Goal: Entertainment & Leisure: Consume media (video, audio)

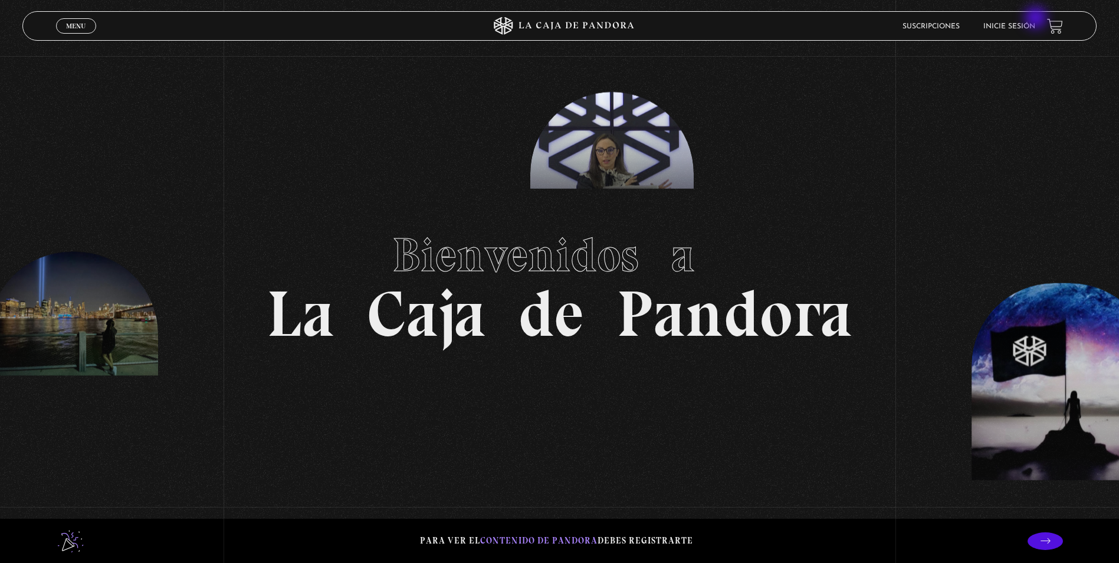
click at [1035, 19] on li "Inicie sesión" at bounding box center [1009, 26] width 52 height 18
click at [1027, 28] on link "Inicie sesión" at bounding box center [1009, 26] width 52 height 7
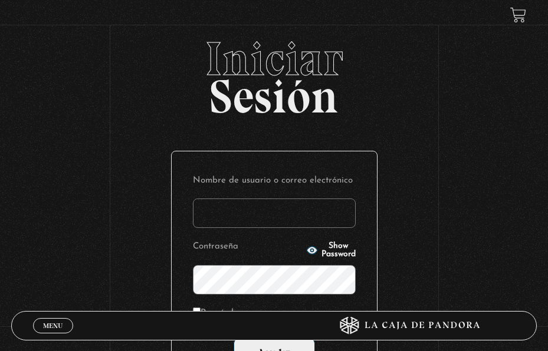
click at [261, 199] on input "Nombre de usuario o correo electrónico" at bounding box center [274, 213] width 163 height 29
type input "alanis.torrez2006@gmail.com"
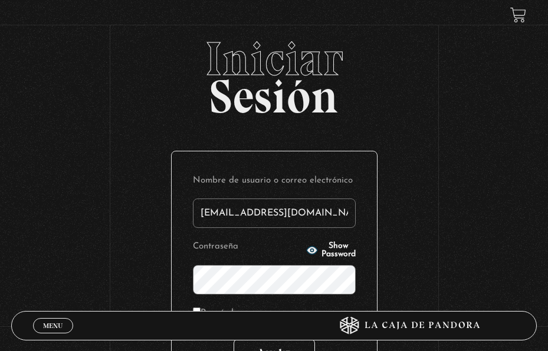
click at [285, 339] on input "Acceder" at bounding box center [274, 353] width 81 height 29
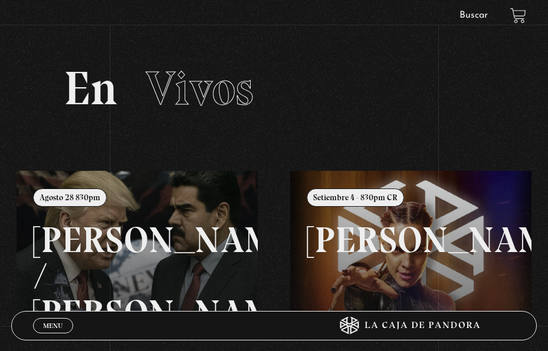
click at [476, 13] on link "Buscar" at bounding box center [473, 15] width 28 height 9
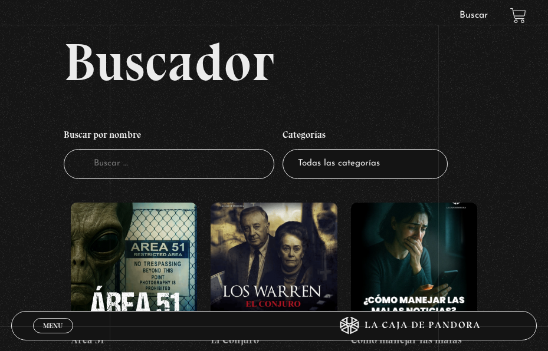
click at [138, 149] on input "Buscador" at bounding box center [169, 164] width 211 height 30
type input "parali"
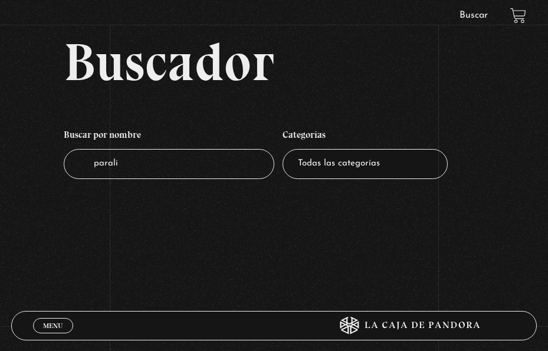
click at [207, 149] on input "parali" at bounding box center [169, 164] width 211 height 30
type input "paral"
click at [207, 149] on input "paral" at bounding box center [169, 164] width 211 height 30
type input "p"
type input "sueño"
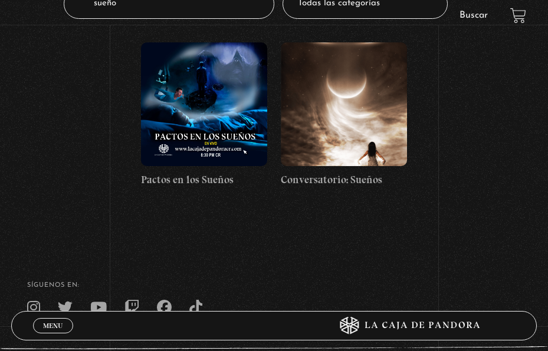
scroll to position [177, 0]
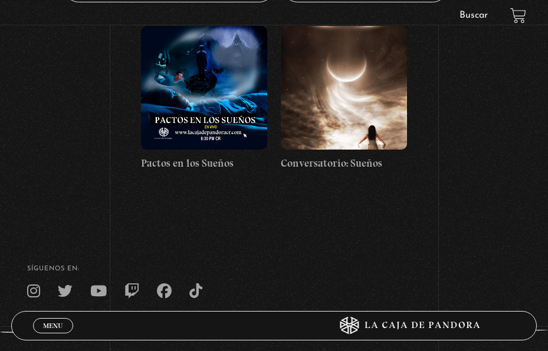
click at [328, 72] on figure at bounding box center [344, 88] width 126 height 124
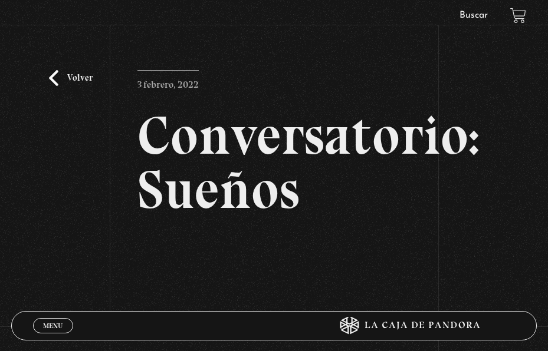
click at [74, 78] on link "Volver" at bounding box center [71, 78] width 44 height 16
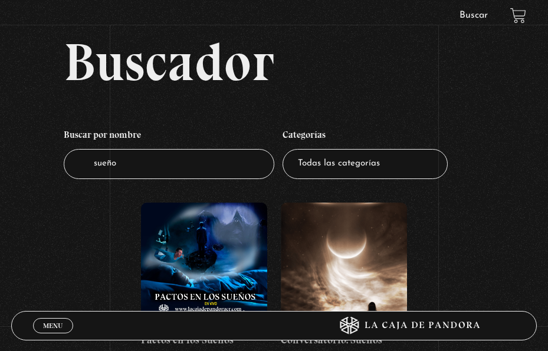
click at [381, 149] on select "Todas las categorías 11:11 Humanitario (1) Amo los Lunes (2) Análisis de series…" at bounding box center [364, 164] width 165 height 30
click at [169, 81] on div "Buscador Buscar por nombre Buscador sueño Categorías Todas las categorías 11:11…" at bounding box center [274, 203] width 548 height 337
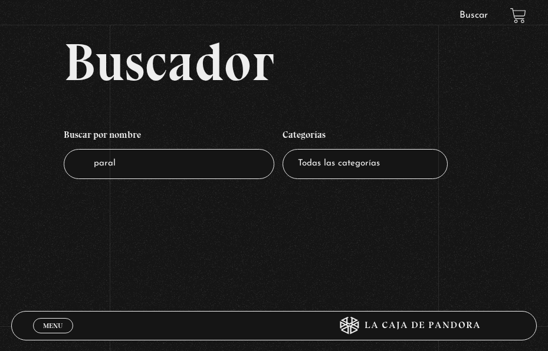
click at [47, 325] on span "Menu" at bounding box center [52, 326] width 19 height 7
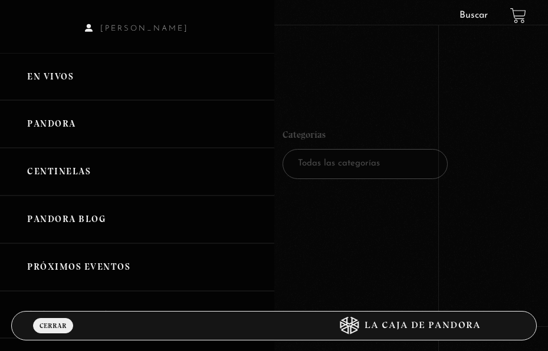
scroll to position [22, 0]
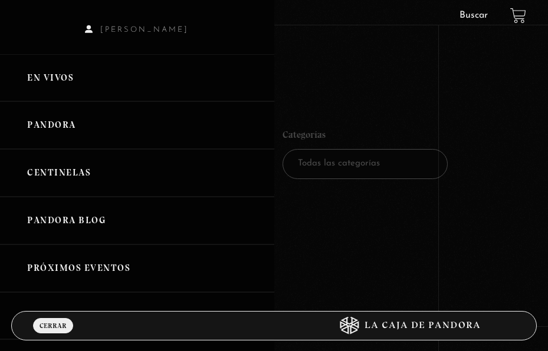
click at [46, 101] on link "Pandora" at bounding box center [137, 125] width 274 height 48
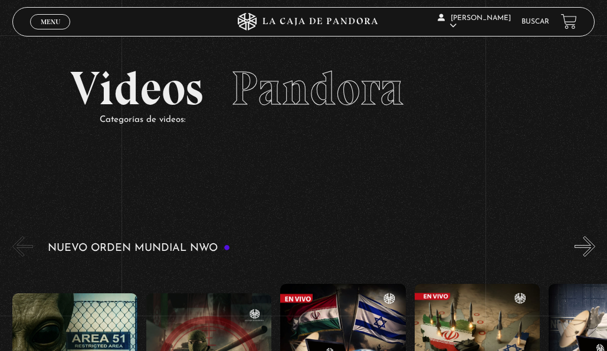
click at [547, 236] on button "»" at bounding box center [584, 246] width 21 height 21
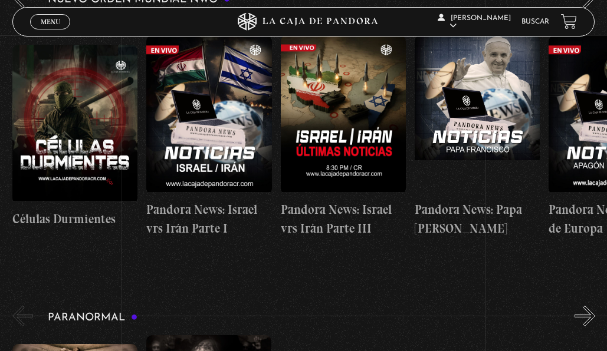
scroll to position [354, 0]
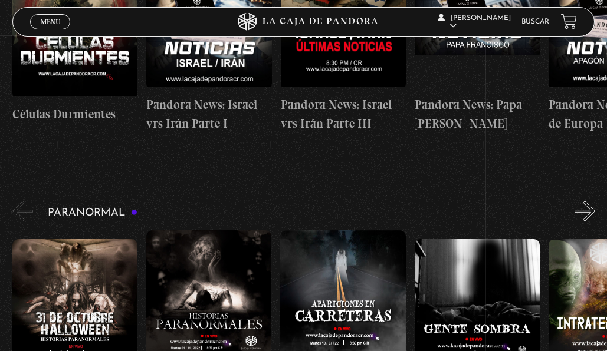
click at [547, 201] on button "»" at bounding box center [584, 211] width 21 height 21
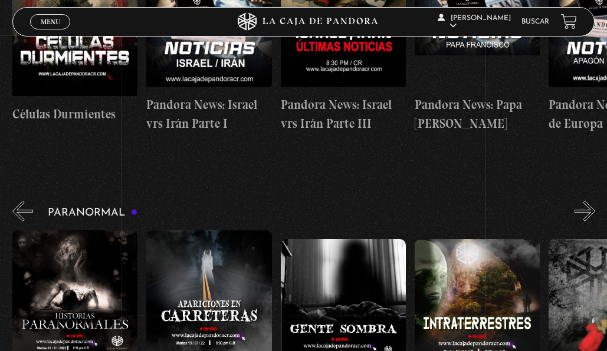
click at [547, 201] on button "»" at bounding box center [584, 211] width 21 height 21
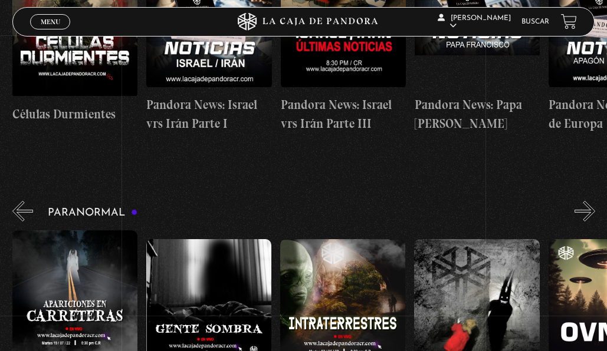
click at [547, 201] on button "»" at bounding box center [584, 211] width 21 height 21
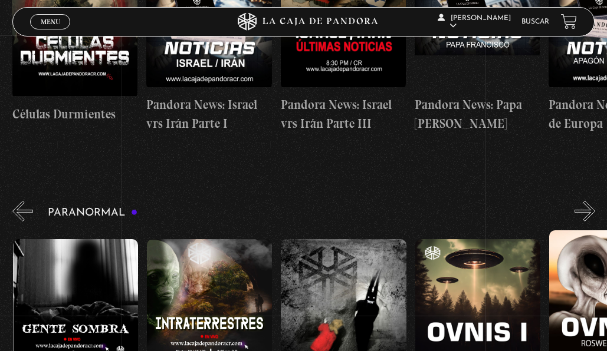
click at [547, 201] on button "»" at bounding box center [584, 211] width 21 height 21
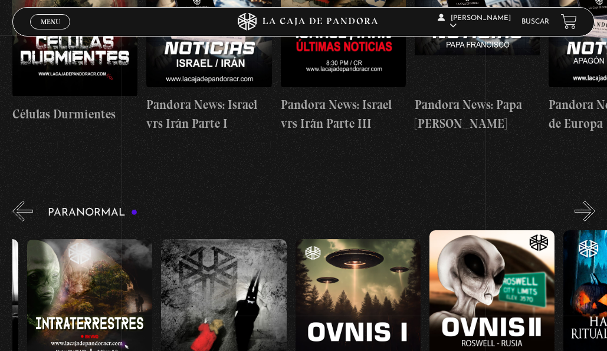
click at [547, 201] on button "»" at bounding box center [584, 211] width 21 height 21
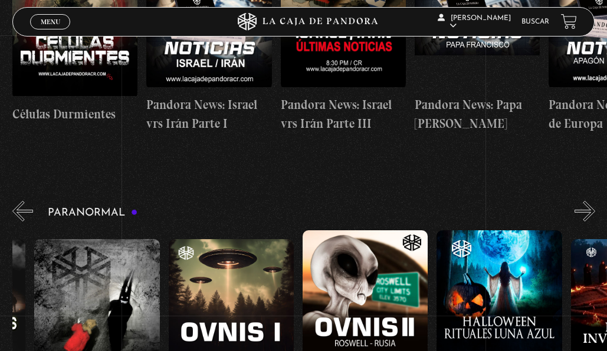
click at [547, 201] on button "»" at bounding box center [584, 211] width 21 height 21
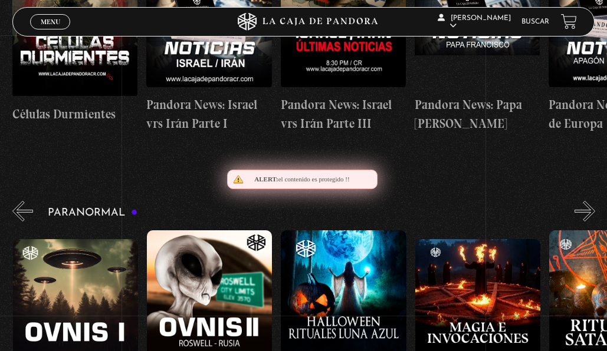
scroll to position [0, 804]
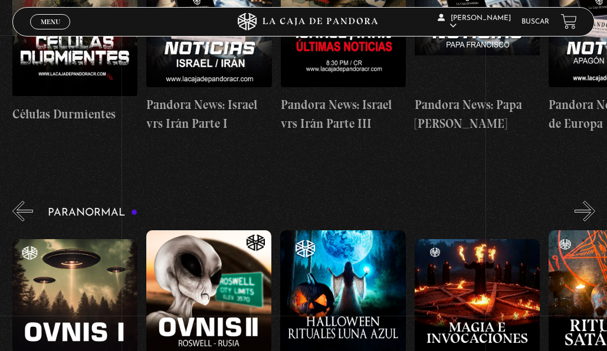
click at [547, 201] on button "»" at bounding box center [584, 211] width 21 height 21
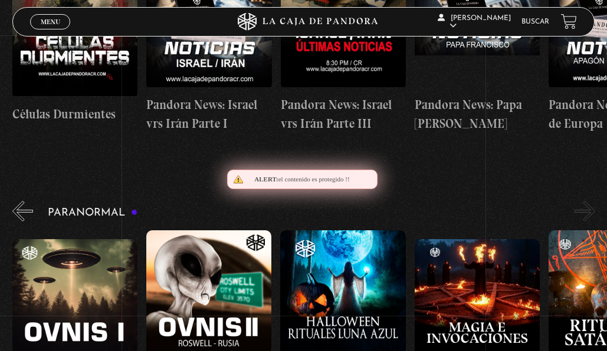
scroll to position [0, 872]
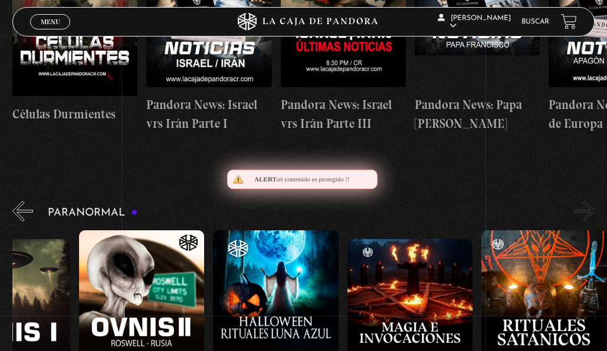
click at [547, 201] on button "»" at bounding box center [584, 211] width 21 height 21
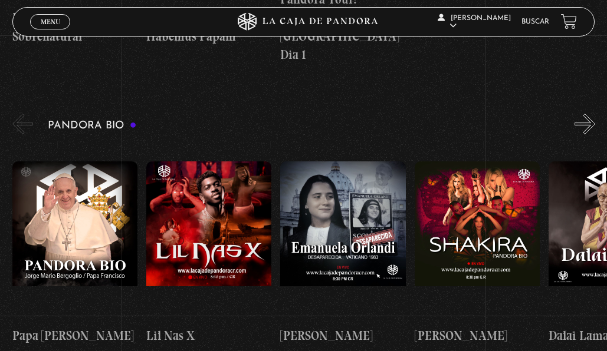
scroll to position [1061, 0]
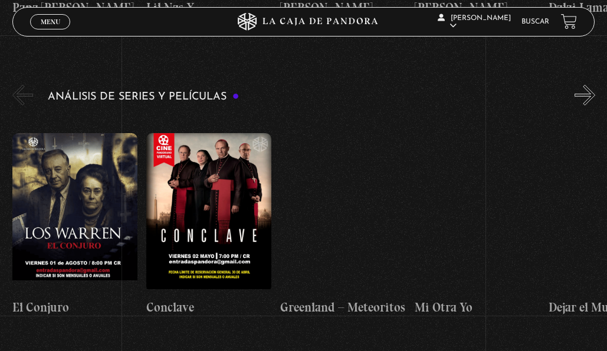
scroll to position [1310, 0]
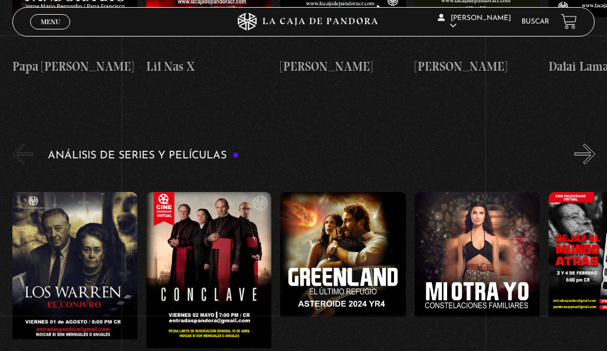
scroll to position [0, 335]
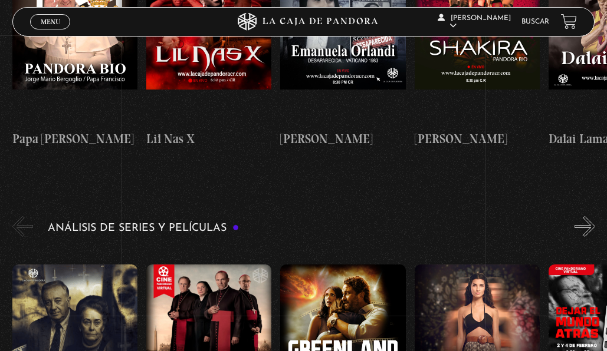
scroll to position [1133, 0]
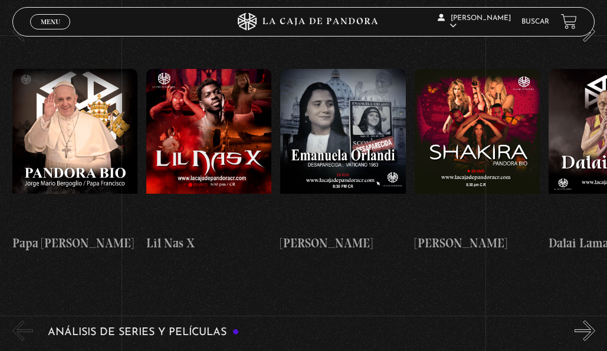
click at [593, 321] on button "»" at bounding box center [584, 331] width 21 height 21
click at [590, 321] on button "»" at bounding box center [584, 331] width 21 height 21
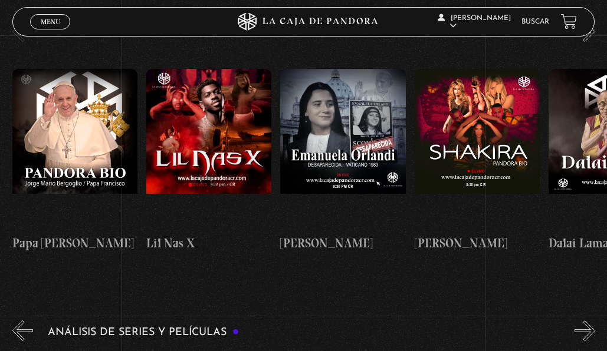
click at [594, 321] on button "»" at bounding box center [584, 331] width 21 height 21
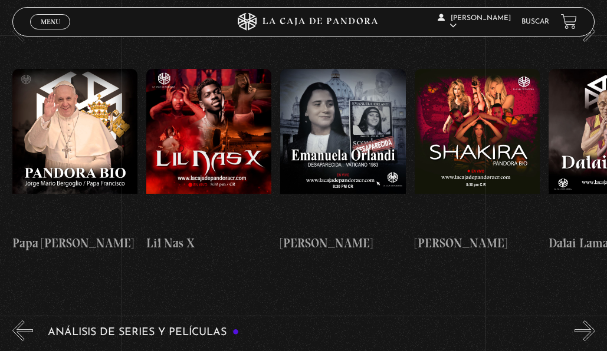
click at [590, 321] on button "»" at bounding box center [584, 331] width 21 height 21
click at [593, 321] on button "»" at bounding box center [584, 331] width 21 height 21
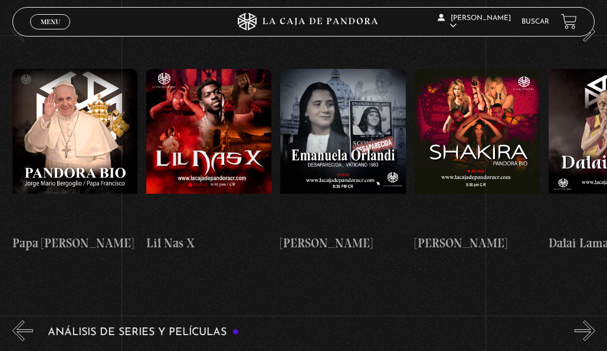
click at [591, 321] on button "»" at bounding box center [584, 331] width 21 height 21
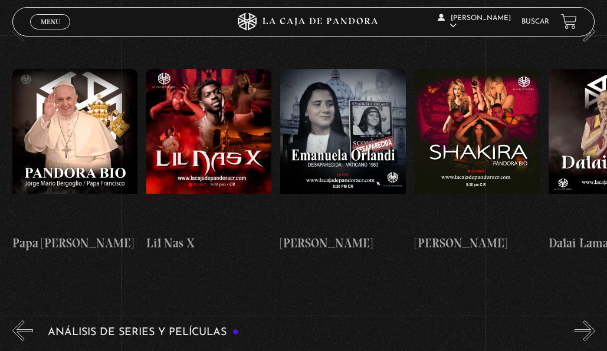
scroll to position [0, 1073]
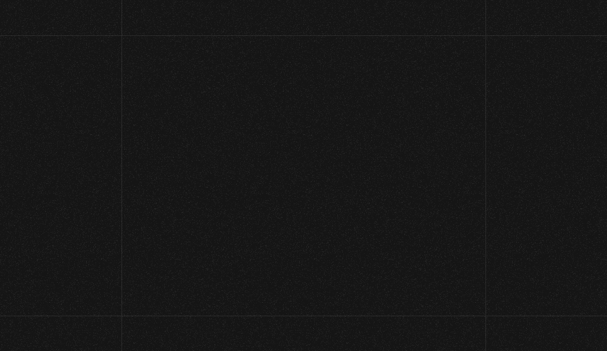
scroll to position [1133, 0]
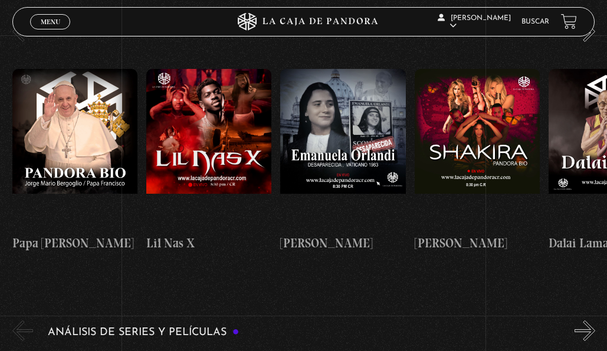
click at [590, 321] on button "»" at bounding box center [584, 331] width 21 height 21
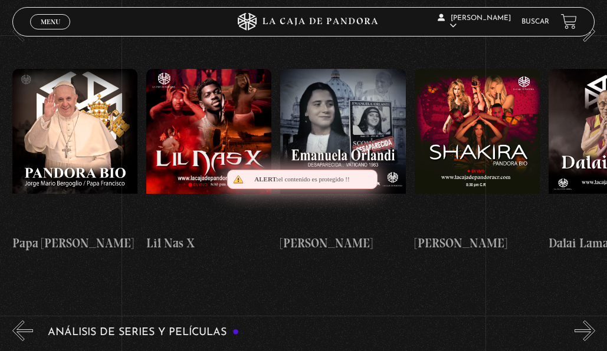
click at [590, 321] on button "»" at bounding box center [584, 331] width 21 height 21
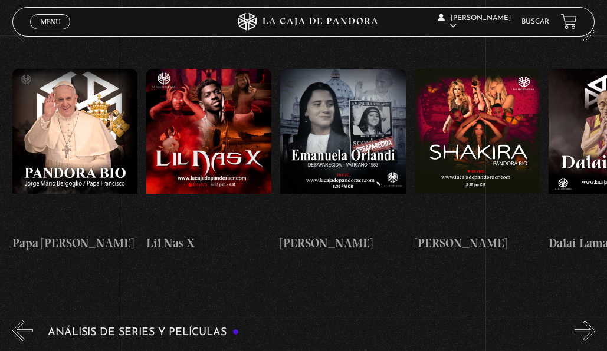
click at [587, 321] on button "»" at bounding box center [584, 331] width 21 height 21
click at [585, 321] on button "»" at bounding box center [584, 331] width 21 height 21
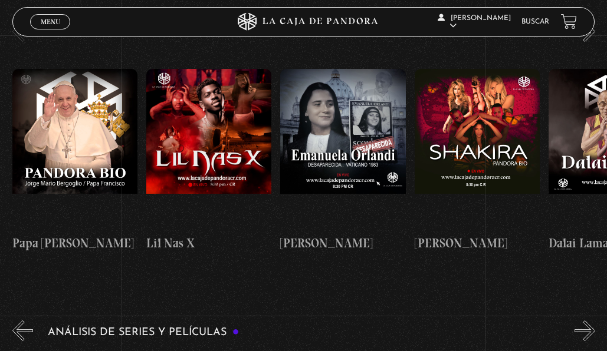
click at [585, 321] on button "»" at bounding box center [584, 331] width 21 height 21
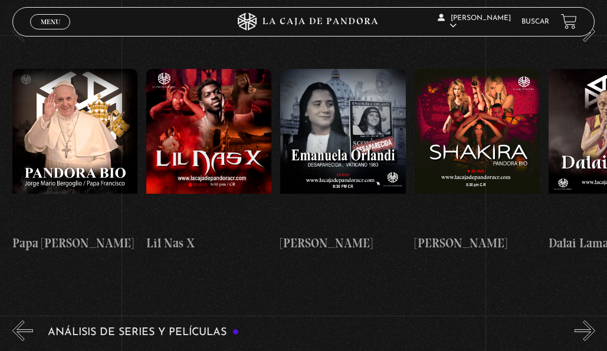
scroll to position [0, 1877]
click at [585, 321] on button "»" at bounding box center [584, 331] width 21 height 21
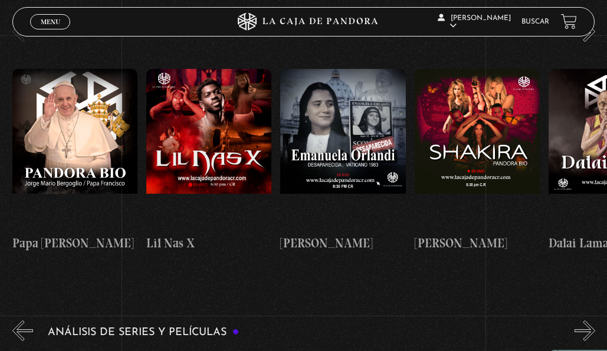
click at [585, 321] on button "»" at bounding box center [584, 331] width 21 height 21
click button "»"
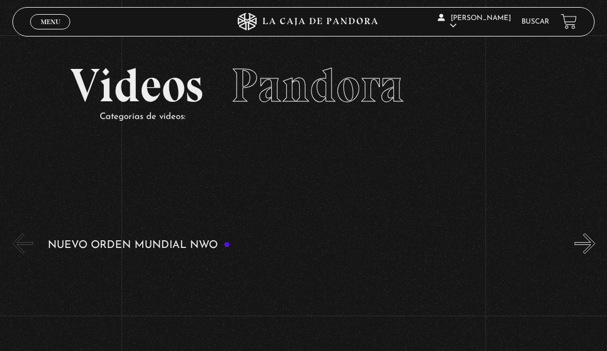
scroll to position [0, 0]
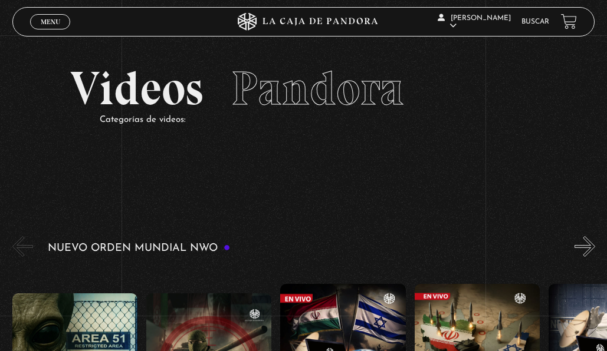
click span "Menu"
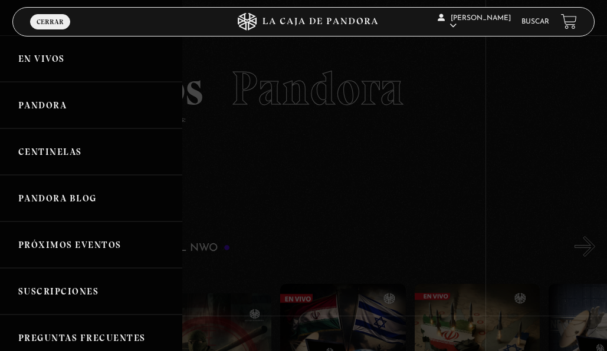
click link "Centinelas"
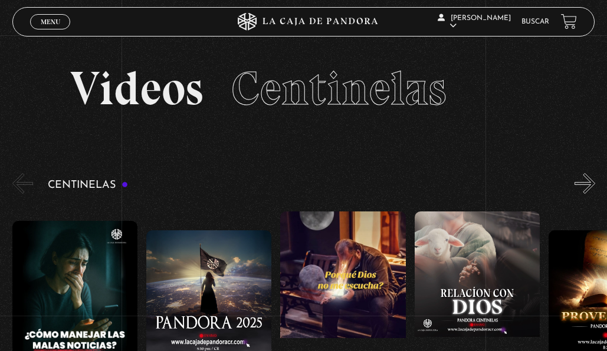
click at [595, 173] on button "»" at bounding box center [584, 183] width 21 height 21
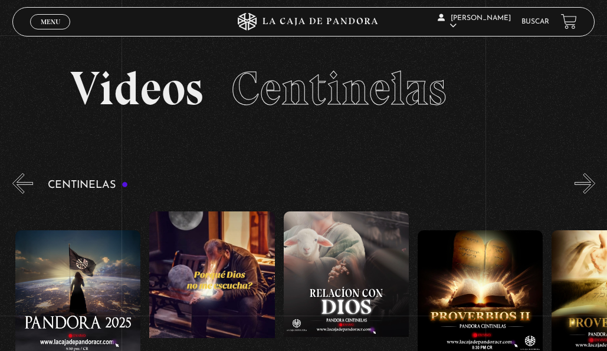
scroll to position [0, 134]
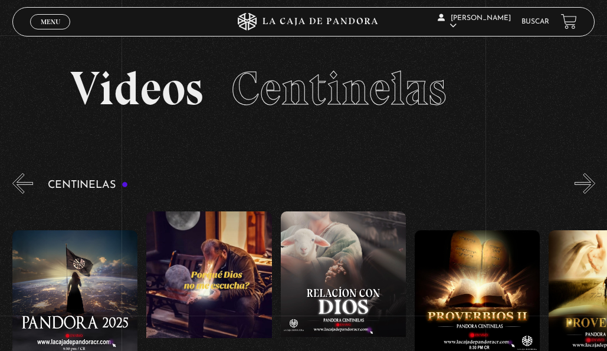
click at [595, 173] on button "»" at bounding box center [584, 183] width 21 height 21
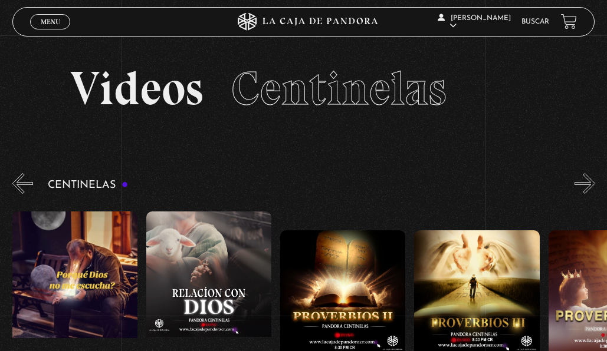
click at [590, 173] on button "»" at bounding box center [584, 183] width 21 height 21
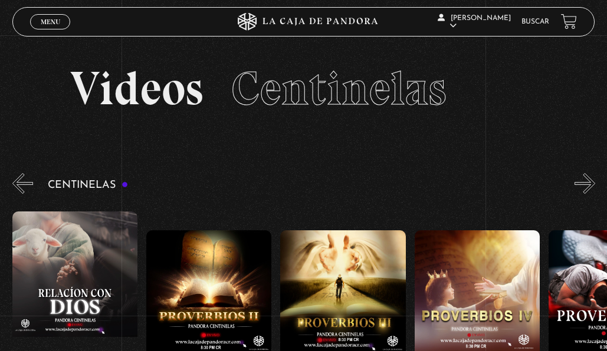
click at [590, 173] on button "»" at bounding box center [584, 183] width 21 height 21
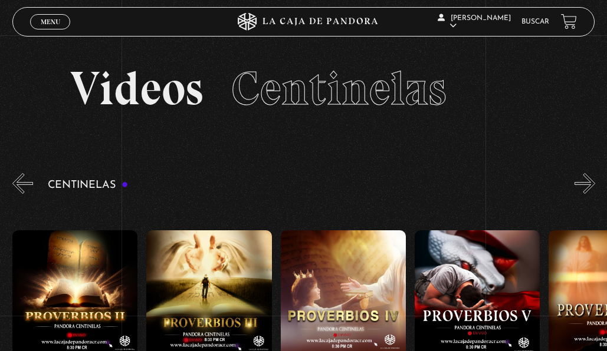
click at [590, 173] on button "»" at bounding box center [584, 183] width 21 height 21
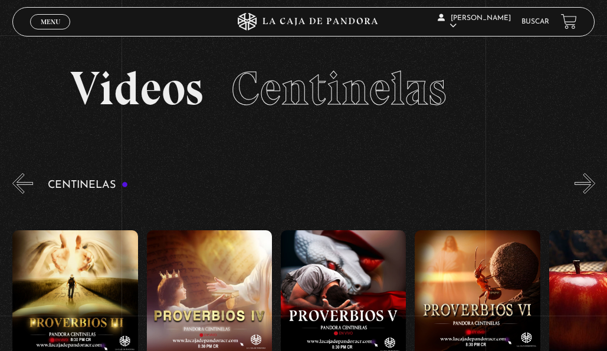
click at [590, 173] on button "»" at bounding box center [584, 183] width 21 height 21
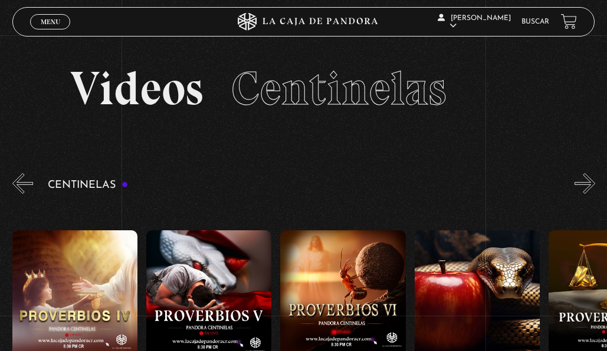
click at [590, 173] on button "»" at bounding box center [584, 183] width 21 height 21
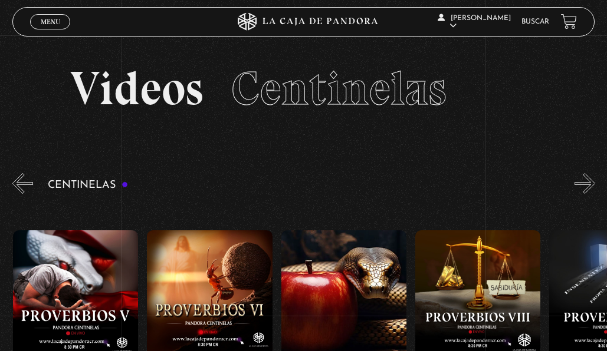
click at [590, 173] on button "»" at bounding box center [584, 183] width 21 height 21
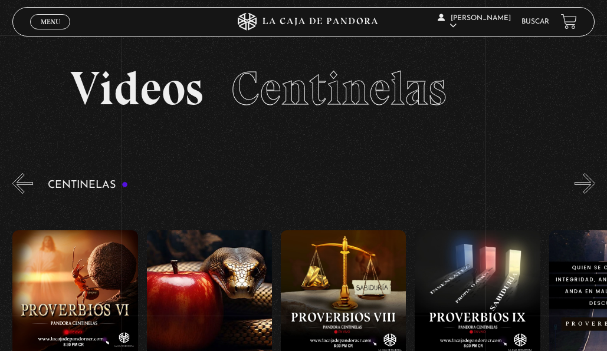
click at [590, 173] on button "»" at bounding box center [584, 183] width 21 height 21
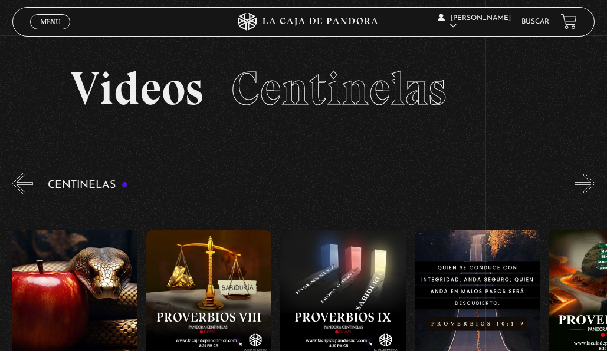
click at [590, 173] on button "»" at bounding box center [584, 183] width 21 height 21
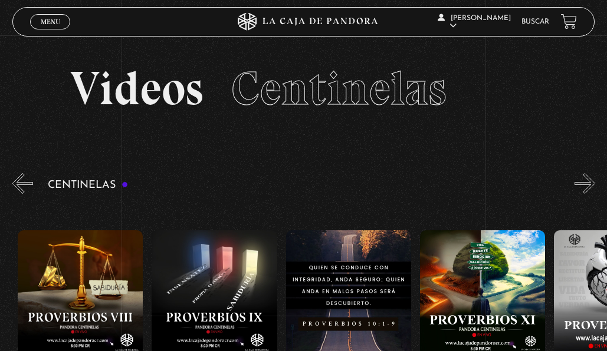
scroll to position [0, 1340]
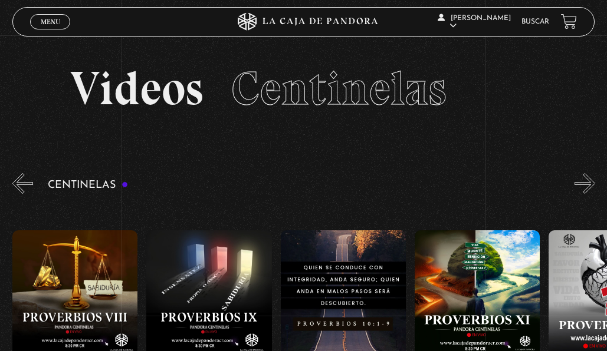
click at [590, 173] on button "»" at bounding box center [584, 183] width 21 height 21
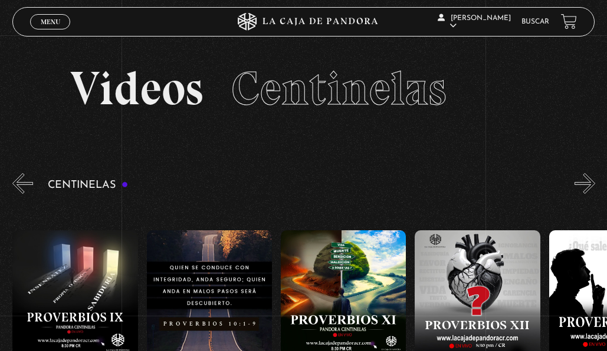
scroll to position [0, 1475]
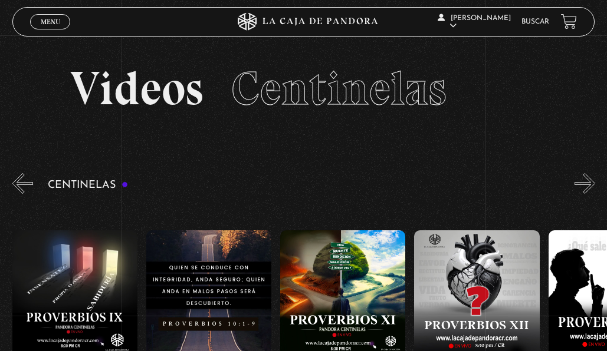
click at [590, 173] on button "»" at bounding box center [584, 183] width 21 height 21
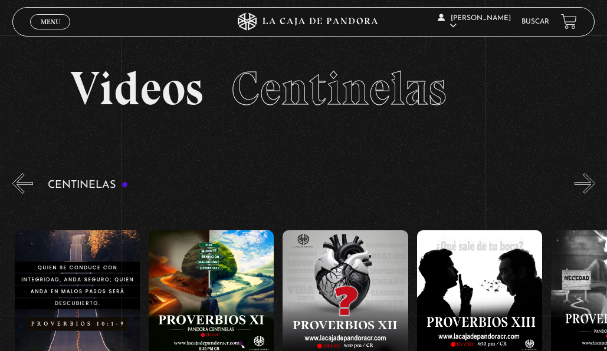
scroll to position [0, 1609]
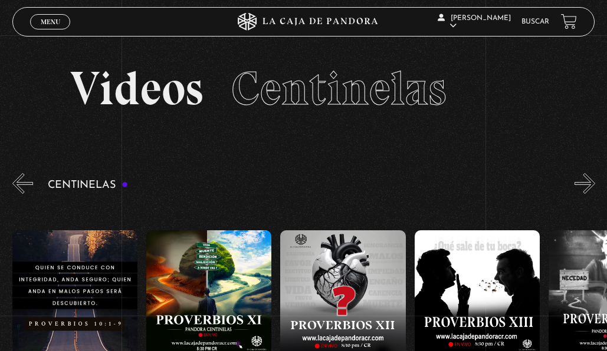
click at [590, 173] on button "»" at bounding box center [584, 183] width 21 height 21
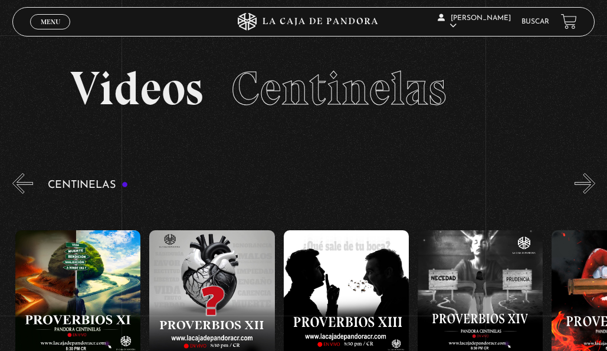
click at [590, 173] on button "»" at bounding box center [584, 183] width 21 height 21
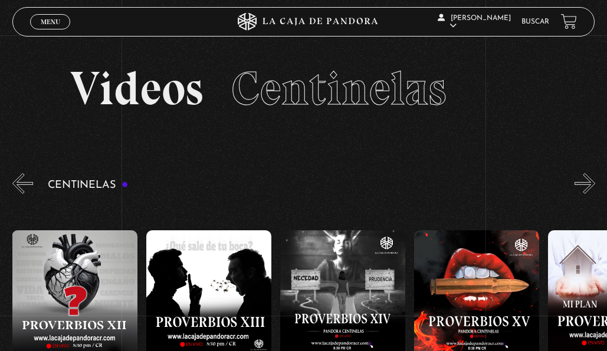
click at [590, 173] on button "»" at bounding box center [584, 183] width 21 height 21
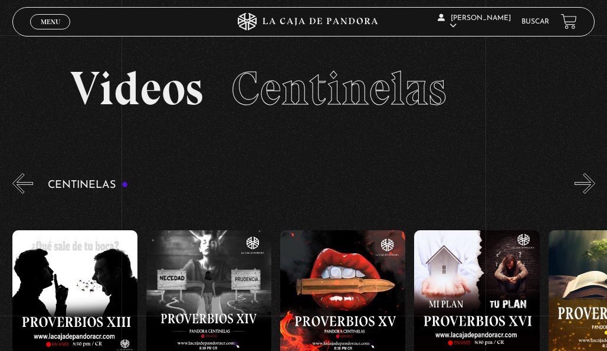
click at [590, 173] on button "»" at bounding box center [584, 183] width 21 height 21
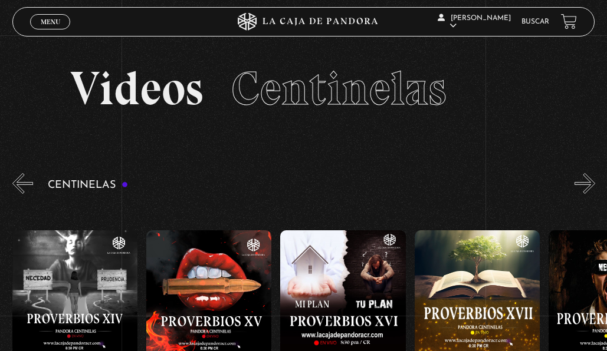
click at [590, 173] on button "»" at bounding box center [584, 183] width 21 height 21
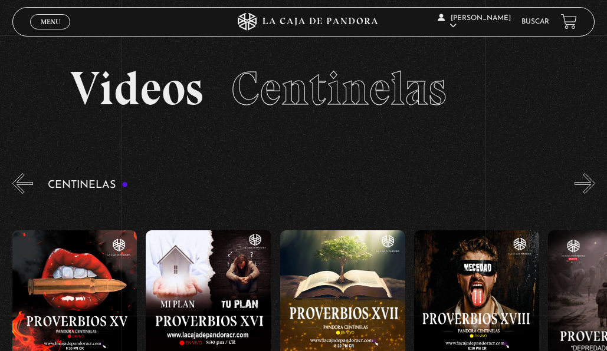
click at [590, 173] on button "»" at bounding box center [584, 183] width 21 height 21
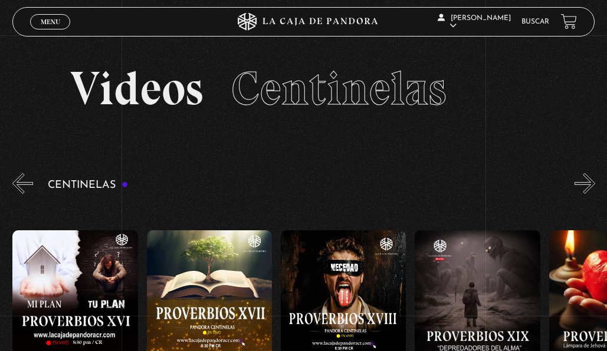
scroll to position [0, 2413]
click at [590, 173] on button "»" at bounding box center [584, 183] width 21 height 21
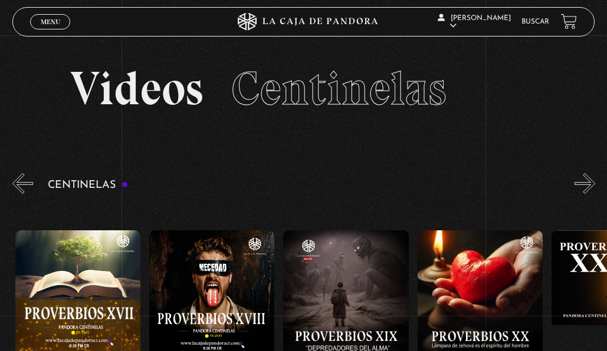
scroll to position [0, 2547]
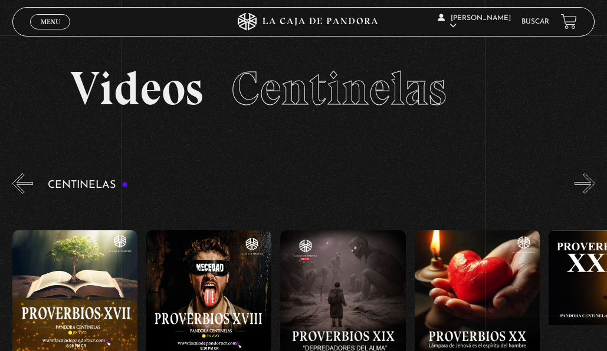
click at [590, 173] on button "»" at bounding box center [584, 183] width 21 height 21
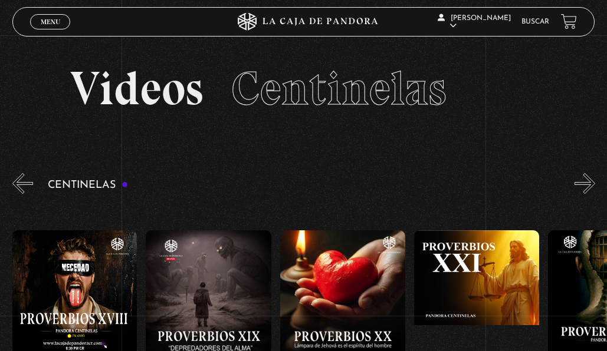
click at [590, 173] on button "»" at bounding box center [584, 183] width 21 height 21
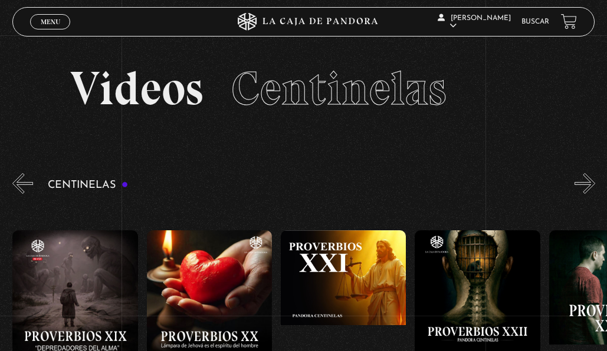
scroll to position [0, 2815]
click at [590, 173] on button "»" at bounding box center [584, 183] width 21 height 21
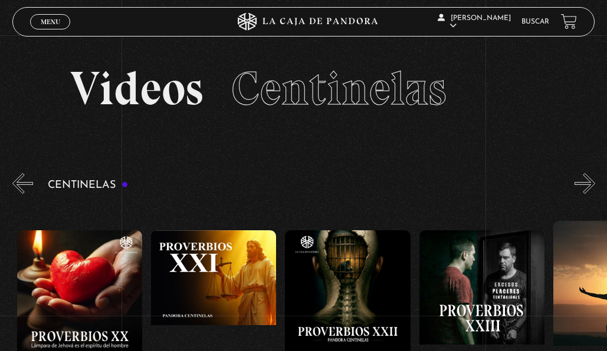
scroll to position [0, 2949]
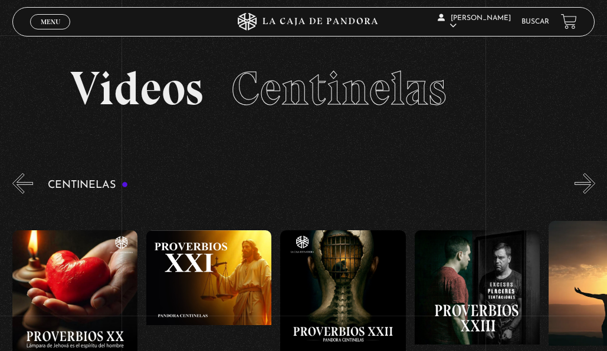
click at [590, 173] on button "»" at bounding box center [584, 183] width 21 height 21
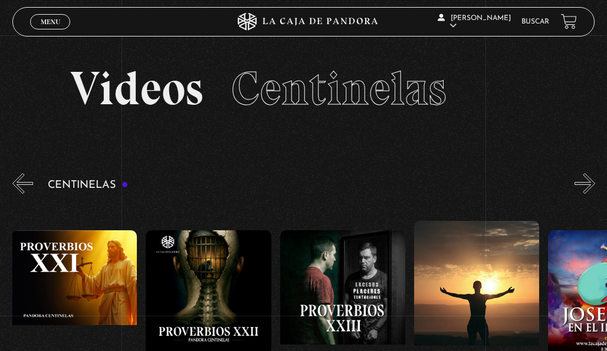
click at [590, 173] on button "»" at bounding box center [584, 183] width 21 height 21
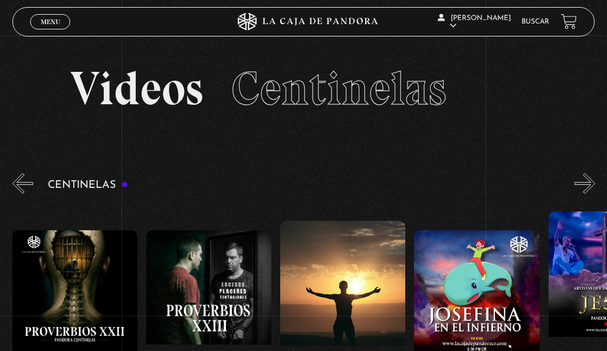
click at [590, 173] on button "»" at bounding box center [584, 183] width 21 height 21
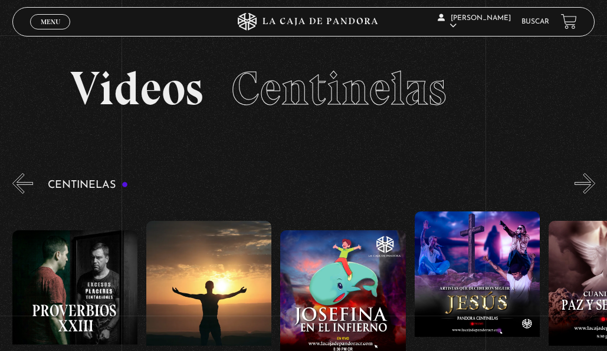
click at [590, 173] on button "»" at bounding box center [584, 183] width 21 height 21
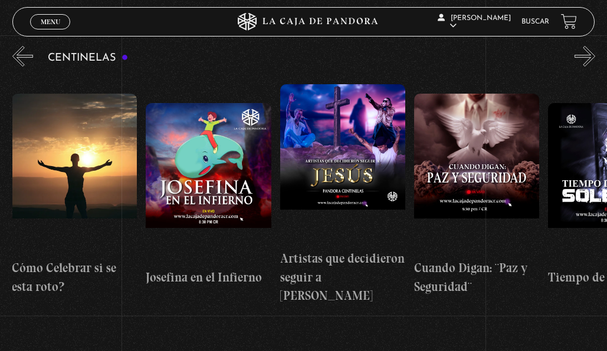
scroll to position [59, 0]
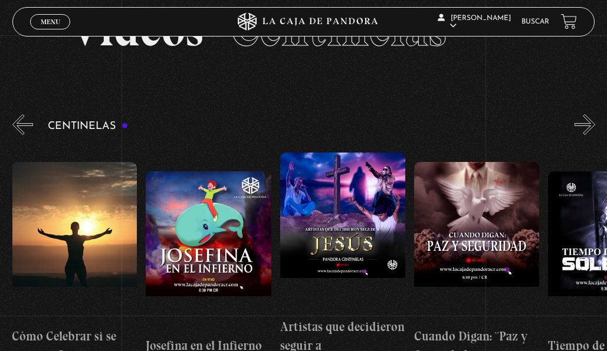
click at [576, 112] on div "Centinelas" at bounding box center [309, 247] width 594 height 271
click at [569, 112] on div "Centinelas" at bounding box center [309, 247] width 594 height 271
click at [592, 114] on button "»" at bounding box center [584, 124] width 21 height 21
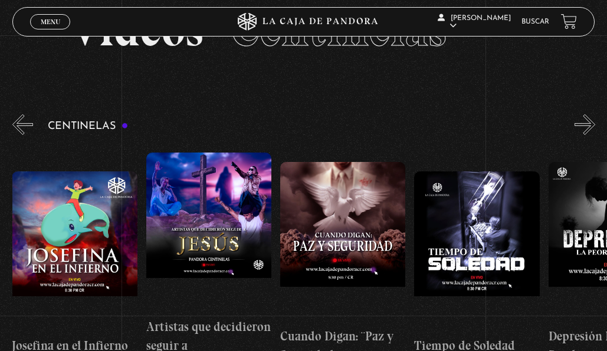
click at [592, 114] on button "»" at bounding box center [584, 124] width 21 height 21
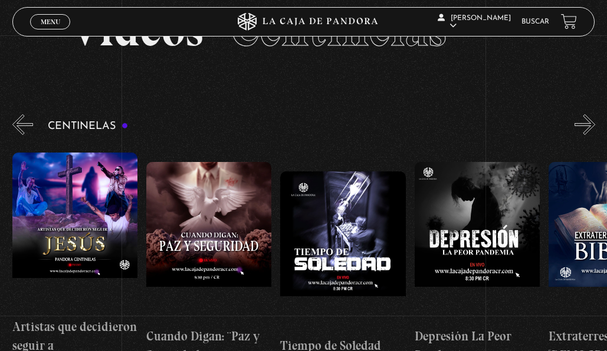
click at [592, 114] on button "»" at bounding box center [584, 124] width 21 height 21
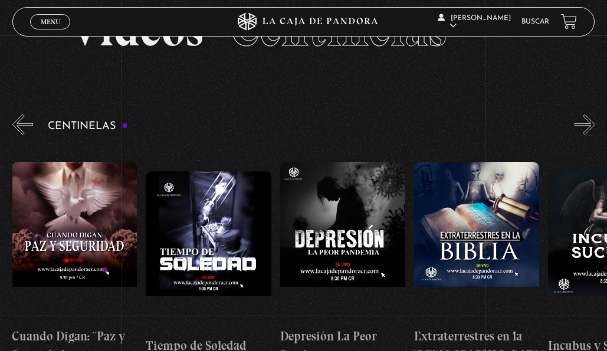
click at [592, 114] on button "»" at bounding box center [584, 124] width 21 height 21
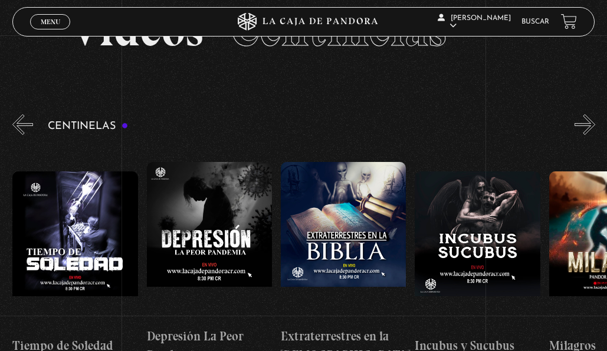
scroll to position [0, 4021]
click at [592, 114] on button "»" at bounding box center [584, 124] width 21 height 21
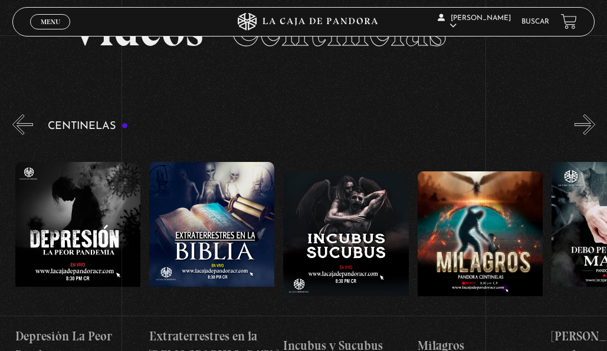
scroll to position [0, 4155]
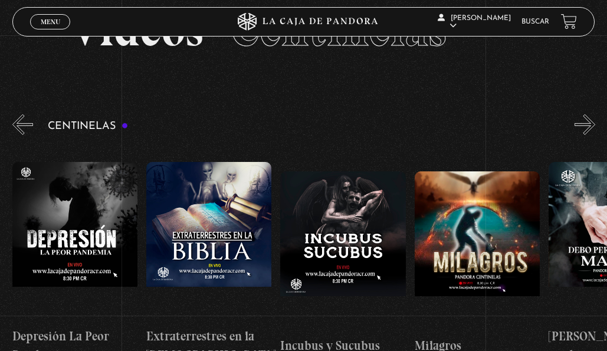
click at [592, 114] on button "»" at bounding box center [584, 124] width 21 height 21
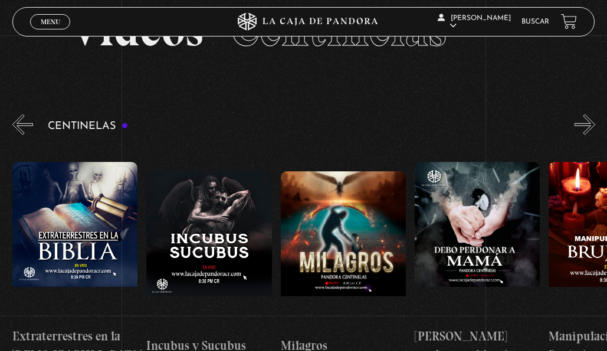
scroll to position [0, 4290]
click at [592, 114] on button "»" at bounding box center [584, 124] width 21 height 21
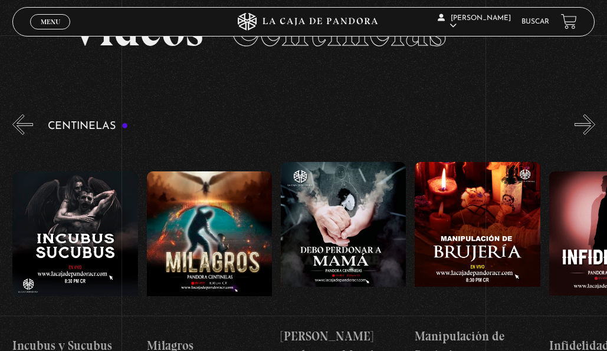
scroll to position [0, 4424]
click at [592, 114] on button "»" at bounding box center [584, 124] width 21 height 21
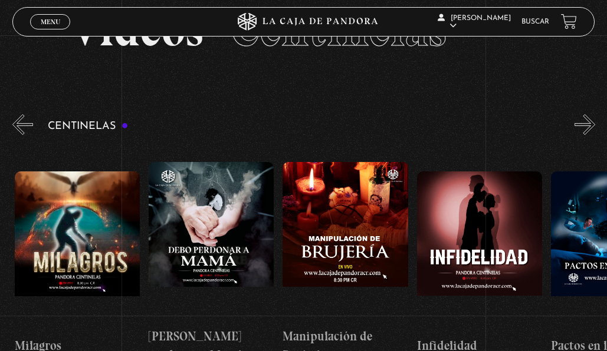
scroll to position [0, 4557]
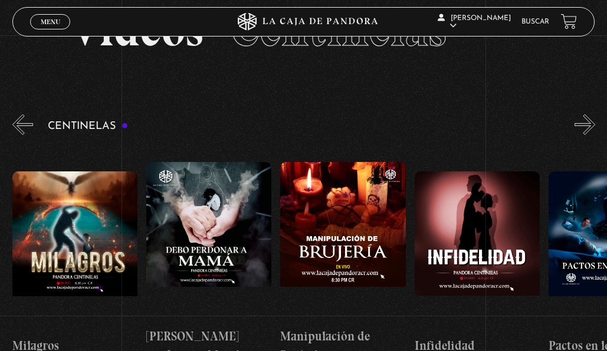
click at [592, 114] on button "»" at bounding box center [584, 124] width 21 height 21
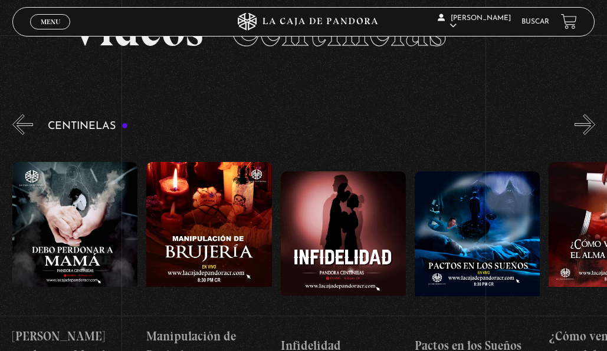
scroll to position [0, 4692]
click at [353, 182] on figure at bounding box center [342, 251] width 125 height 159
click at [341, 176] on figure at bounding box center [342, 251] width 125 height 159
